Goal: Contribute content

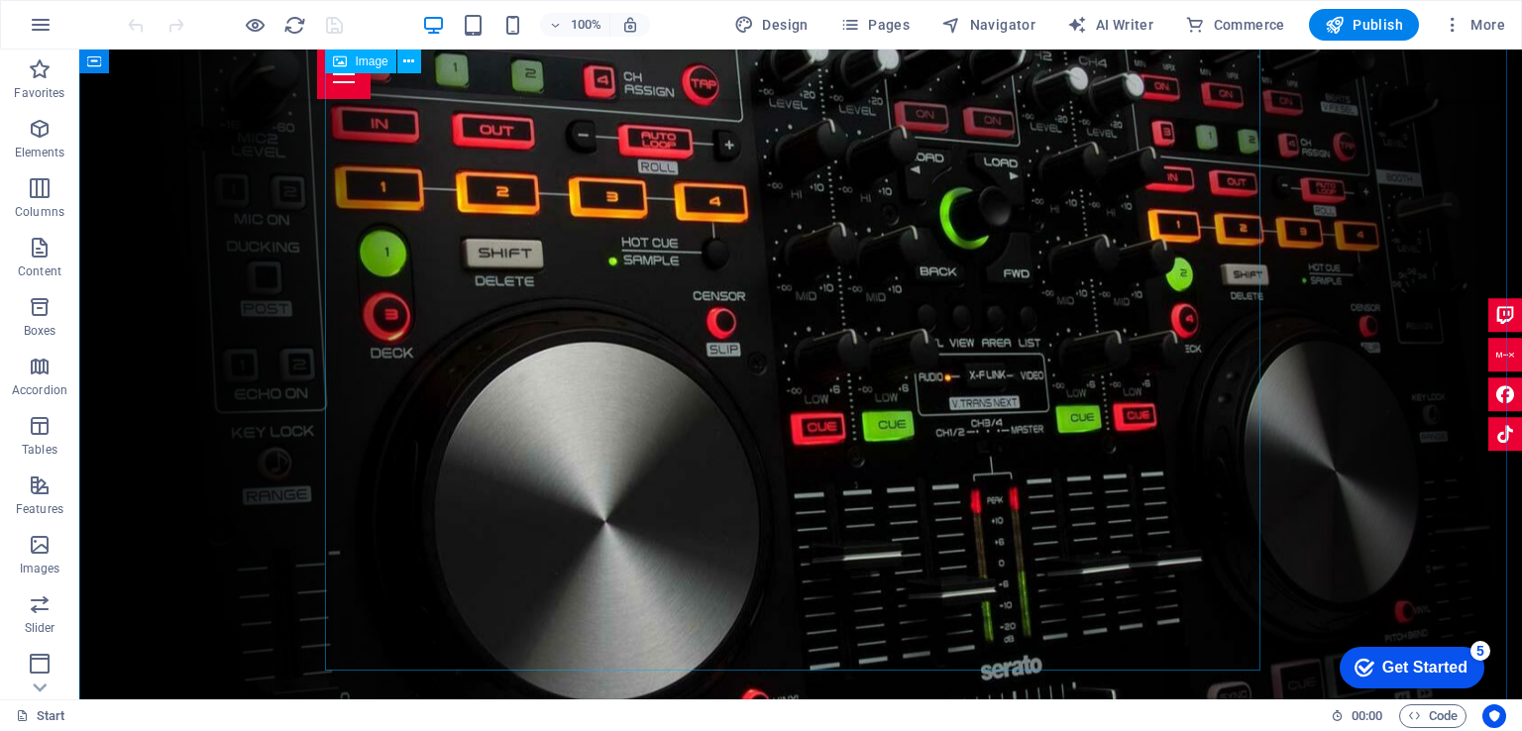
scroll to position [2124, 0]
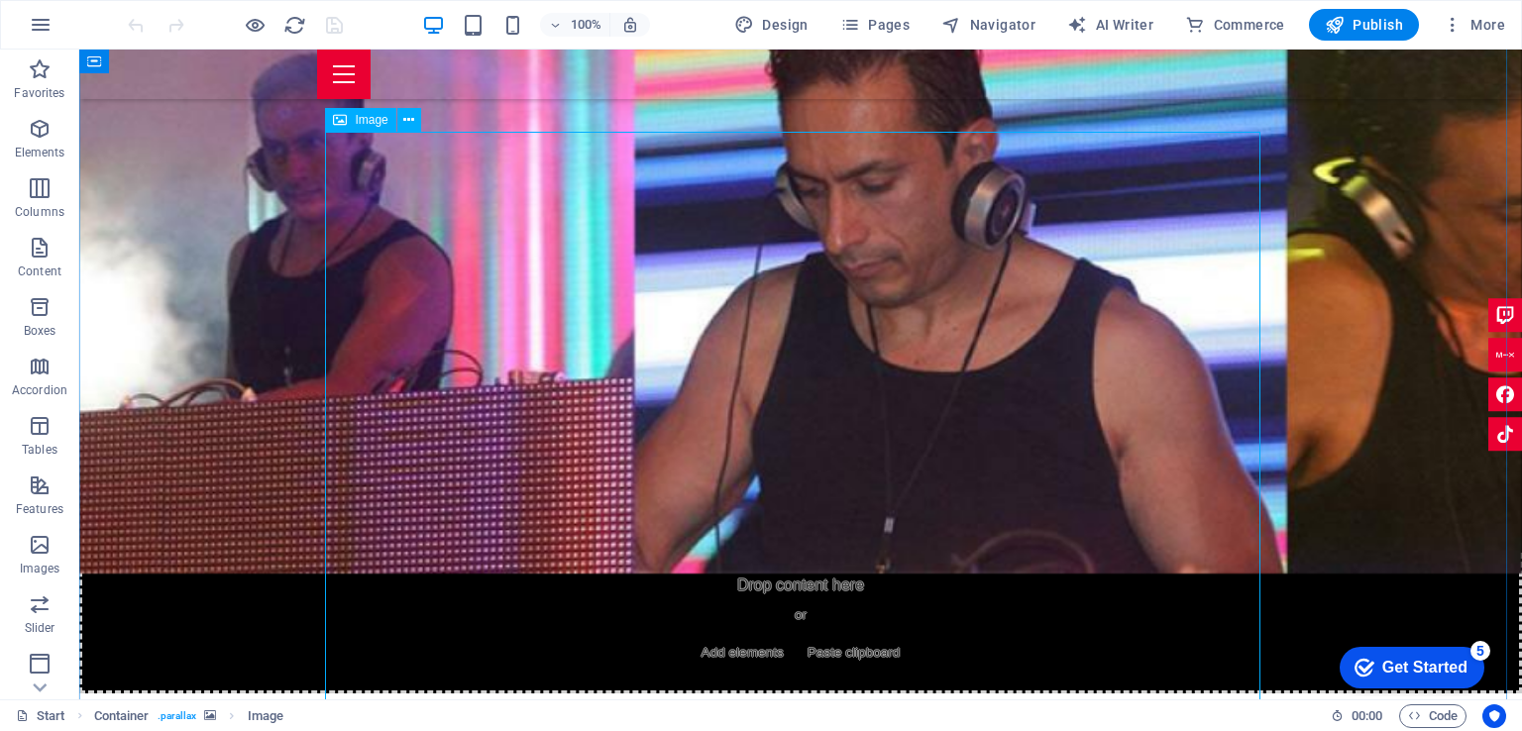
scroll to position [1727, 0]
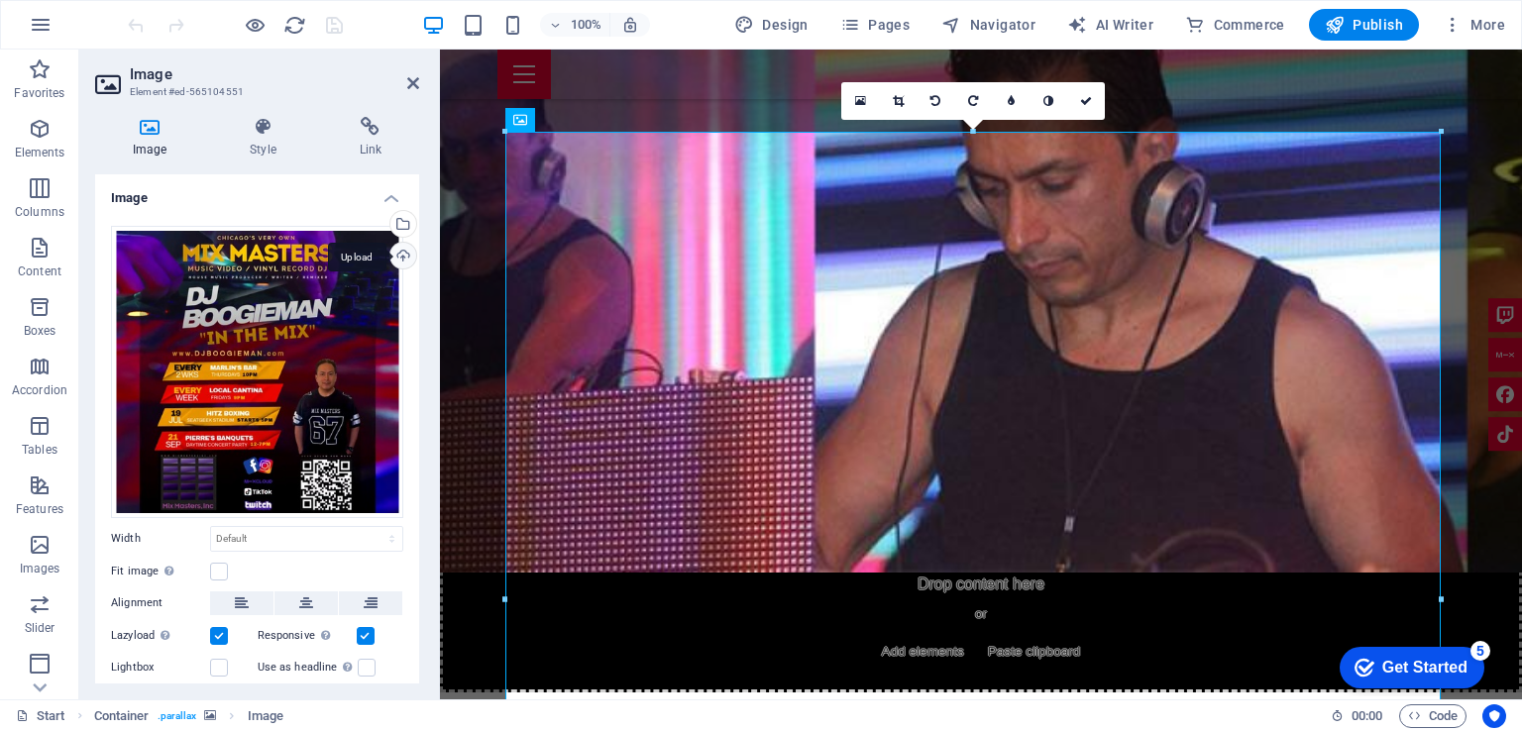
click at [402, 258] on div "Upload" at bounding box center [401, 258] width 30 height 30
click at [414, 88] on icon at bounding box center [413, 83] width 12 height 16
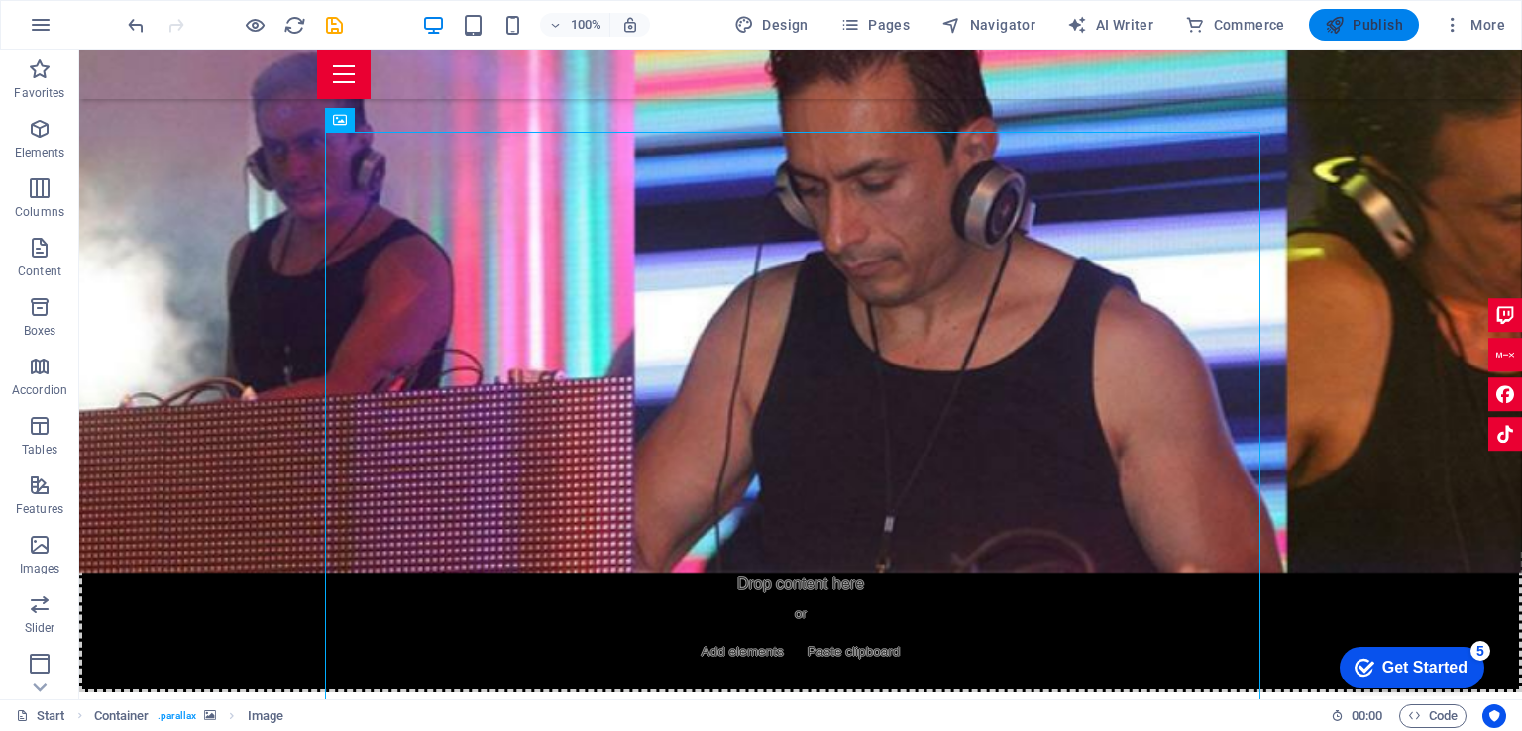
click at [1370, 18] on span "Publish" at bounding box center [1364, 25] width 78 height 20
